Goal: Navigation & Orientation: Find specific page/section

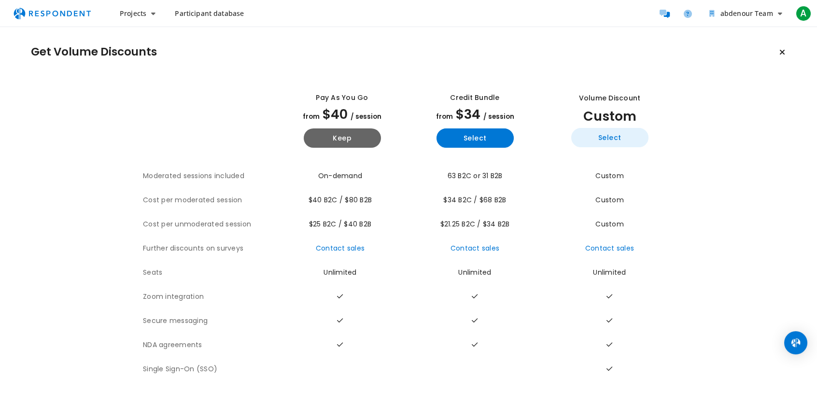
click at [607, 137] on button "Select" at bounding box center [609, 137] width 77 height 19
click at [609, 140] on button "Select" at bounding box center [609, 137] width 77 height 19
click at [135, 14] on span "Projects" at bounding box center [133, 13] width 27 height 9
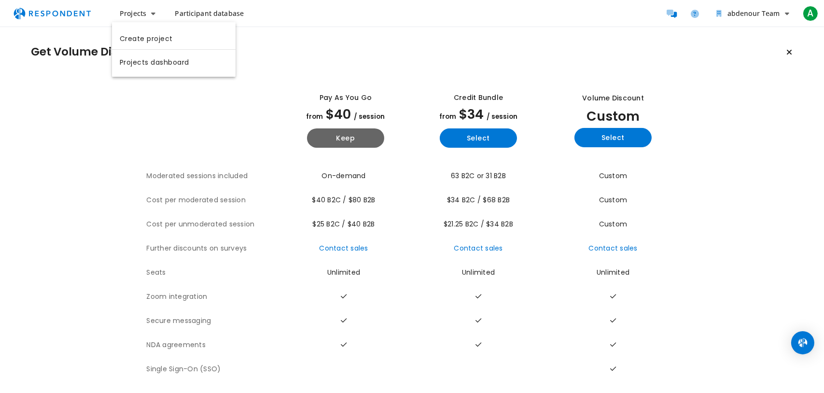
click at [199, 14] on md-backdrop at bounding box center [412, 196] width 824 height 393
click at [71, 14] on img "Main navigation" at bounding box center [52, 13] width 89 height 18
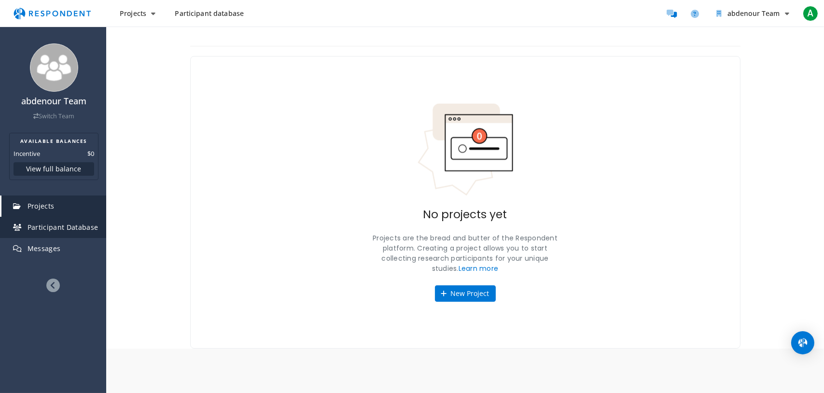
click at [80, 231] on span "Participant Database" at bounding box center [63, 227] width 71 height 9
click at [64, 223] on span "Participant Database" at bounding box center [63, 227] width 71 height 9
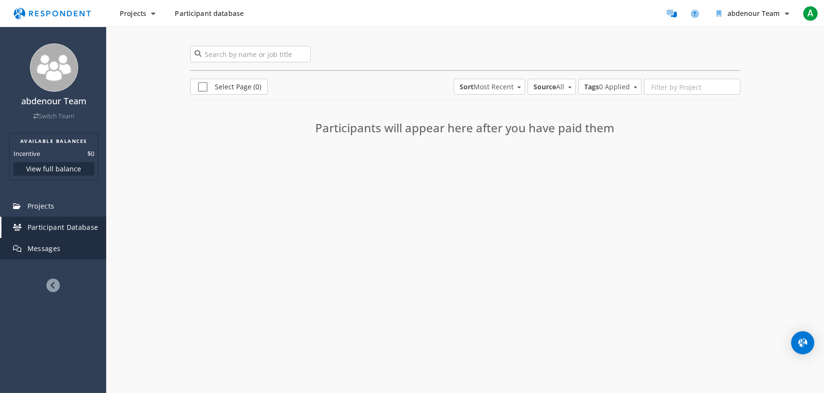
click at [78, 247] on link "Messages" at bounding box center [53, 248] width 105 height 21
